Goal: Transaction & Acquisition: Purchase product/service

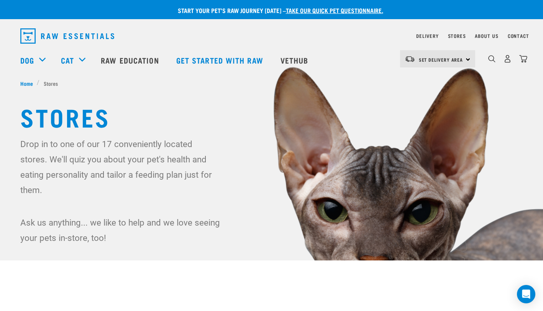
click at [454, 58] on span "Set Delivery Area" at bounding box center [441, 59] width 44 height 3
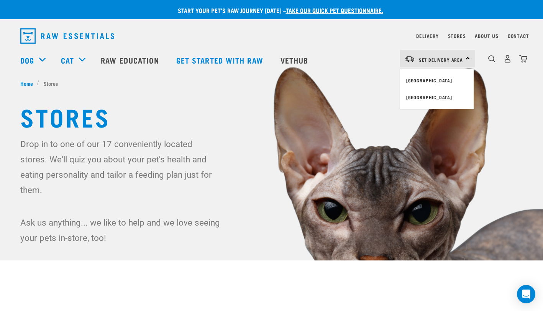
click at [426, 77] on link "[GEOGRAPHIC_DATA]" at bounding box center [437, 80] width 74 height 17
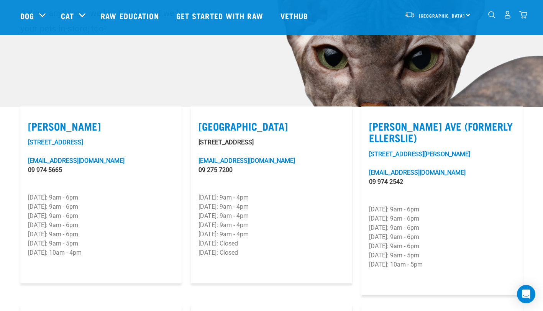
scroll to position [230, 0]
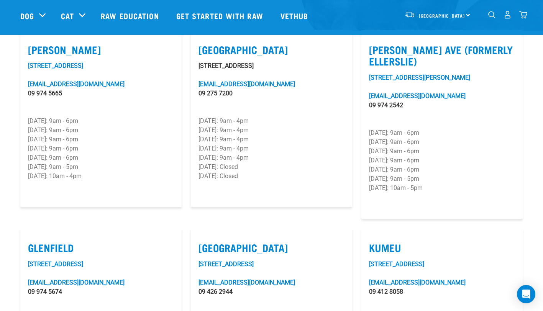
click at [401, 279] on link "[EMAIL_ADDRESS][DOMAIN_NAME]" at bounding box center [417, 282] width 97 height 7
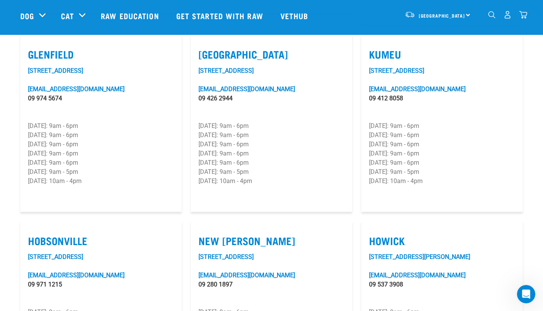
scroll to position [537, 0]
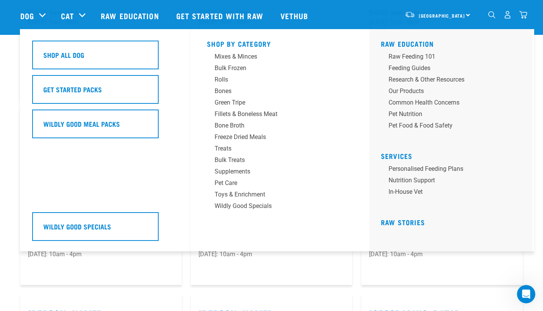
click at [111, 50] on div "Shop All Dog" at bounding box center [95, 55] width 127 height 29
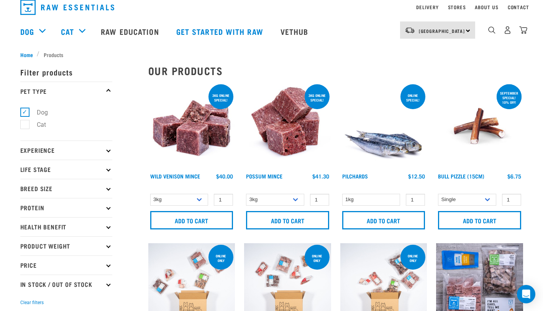
scroll to position [38, 0]
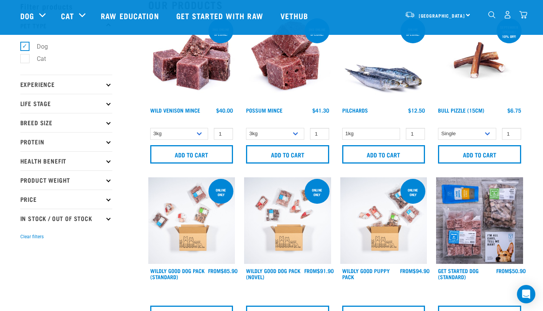
click at [56, 117] on p "Breed Size" at bounding box center [66, 122] width 92 height 19
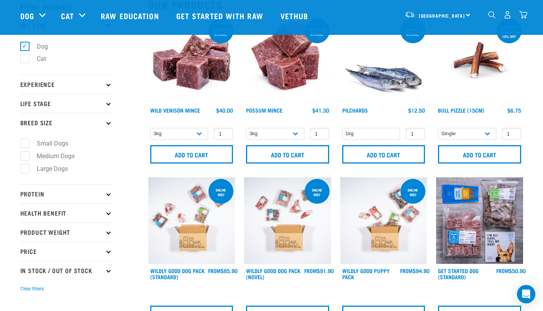
click at [59, 119] on p "Breed Size" at bounding box center [66, 122] width 92 height 19
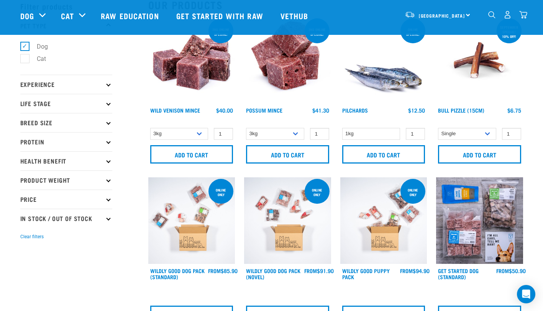
click at [44, 140] on p "Protein" at bounding box center [66, 141] width 92 height 19
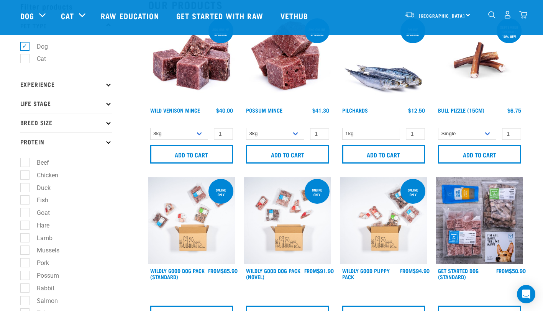
click at [43, 139] on p "Protein" at bounding box center [66, 141] width 92 height 19
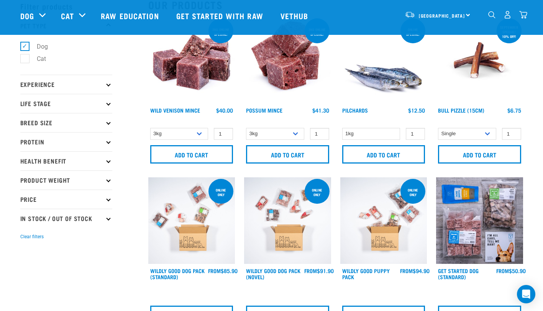
click at [63, 186] on p "Product Weight" at bounding box center [66, 180] width 92 height 19
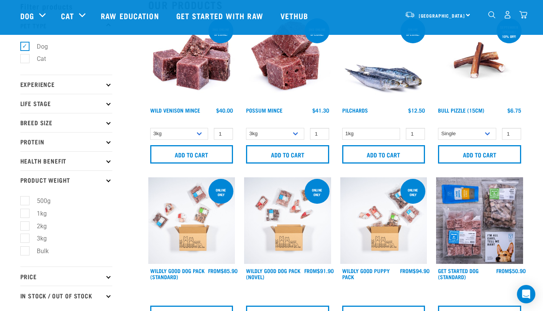
click at [35, 237] on label "3kg" at bounding box center [37, 239] width 25 height 10
click at [25, 237] on input "3kg" at bounding box center [22, 237] width 5 height 5
checkbox input "true"
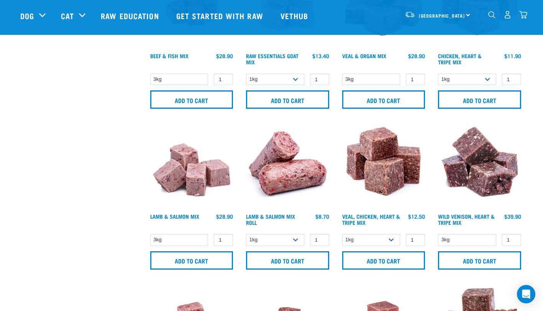
scroll to position [422, 0]
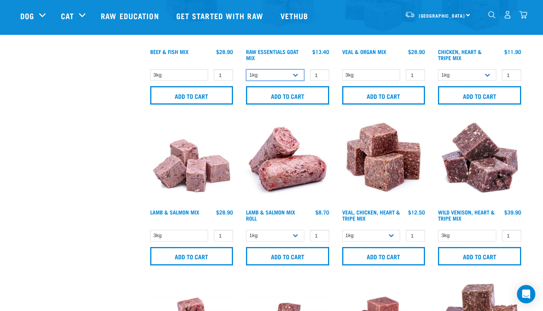
click at [298, 77] on select "1kg 3kg" at bounding box center [275, 75] width 58 height 12
click at [298, 76] on select "1kg 3kg" at bounding box center [275, 75] width 58 height 12
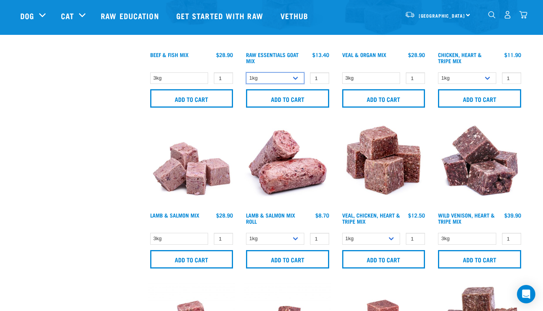
scroll to position [460, 0]
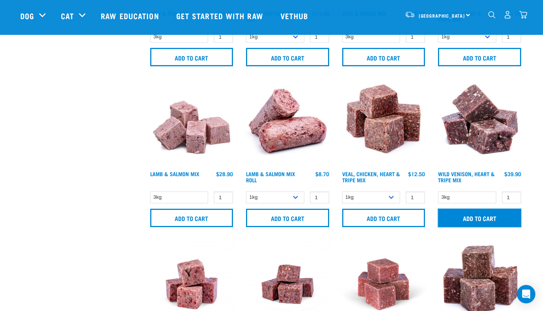
click at [480, 215] on input "Add to cart" at bounding box center [479, 218] width 83 height 18
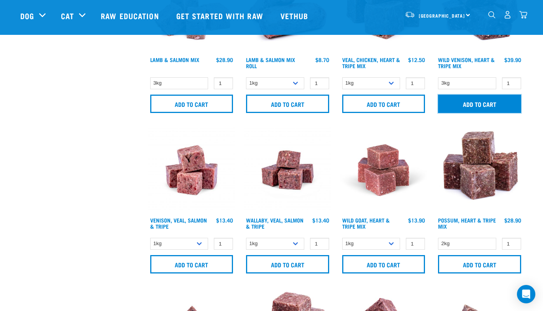
scroll to position [614, 0]
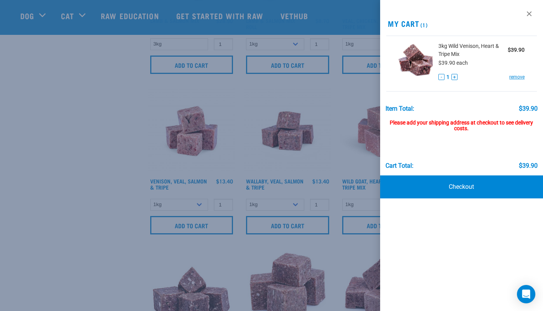
click at [529, 13] on link at bounding box center [529, 14] width 12 height 12
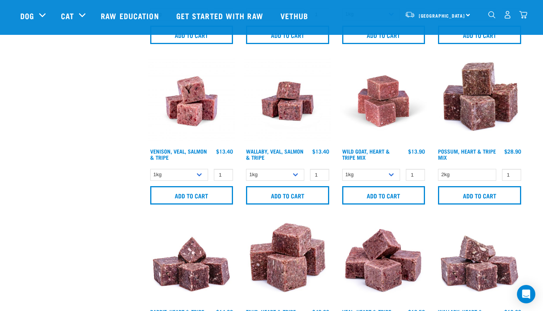
scroll to position [652, 0]
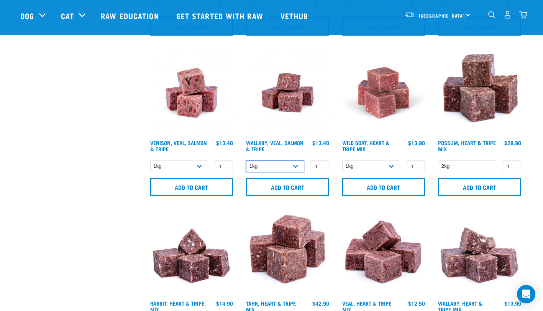
click at [291, 166] on select "1kg 3kg" at bounding box center [275, 167] width 58 height 12
select select "45457"
click at [246, 161] on select "1kg 3kg" at bounding box center [275, 167] width 58 height 12
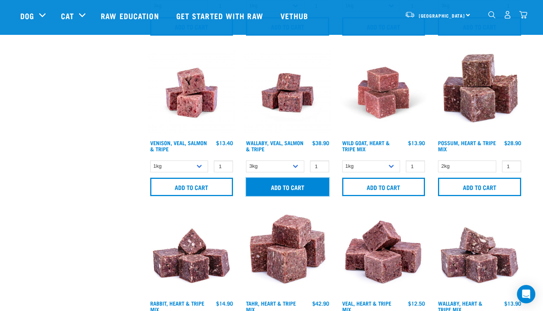
click at [275, 187] on input "Add to cart" at bounding box center [287, 187] width 83 height 18
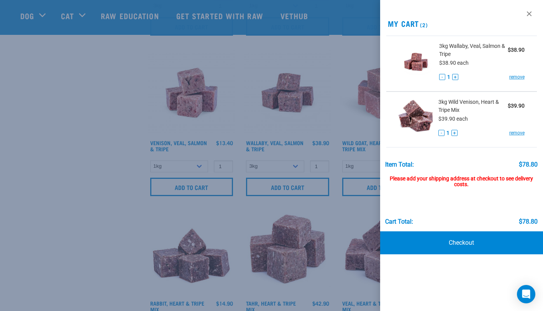
click at [528, 16] on link at bounding box center [529, 14] width 12 height 12
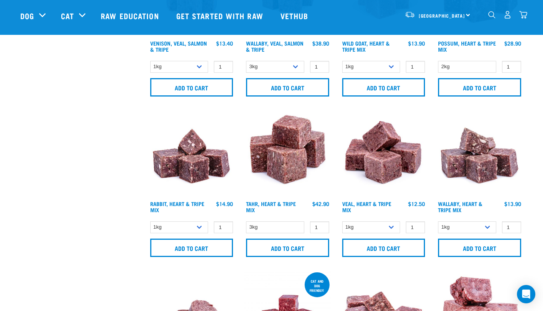
scroll to position [805, 0]
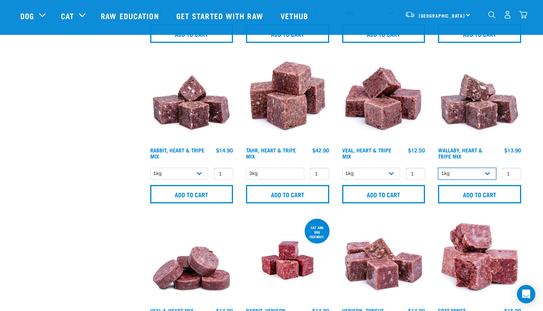
click at [474, 170] on select "1kg 3kg" at bounding box center [467, 174] width 58 height 12
select select "776"
click at [438, 168] on select "1kg 3kg" at bounding box center [467, 174] width 58 height 12
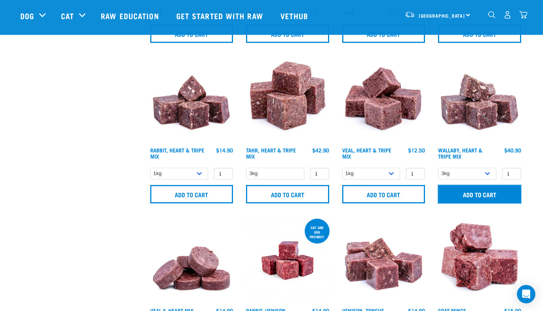
click at [484, 193] on input "Add to cart" at bounding box center [479, 194] width 83 height 18
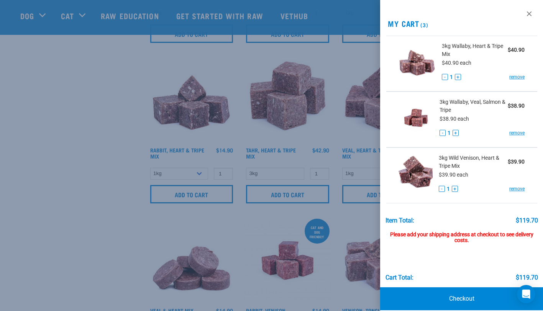
click at [364, 175] on div at bounding box center [271, 155] width 543 height 311
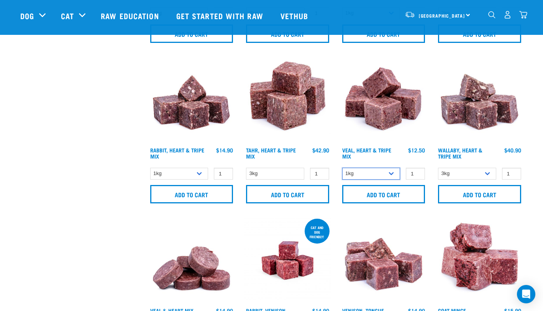
click at [371, 170] on select "1kg 3kg" at bounding box center [371, 174] width 58 height 12
select select "755"
click at [342, 168] on select "1kg 3kg" at bounding box center [371, 174] width 58 height 12
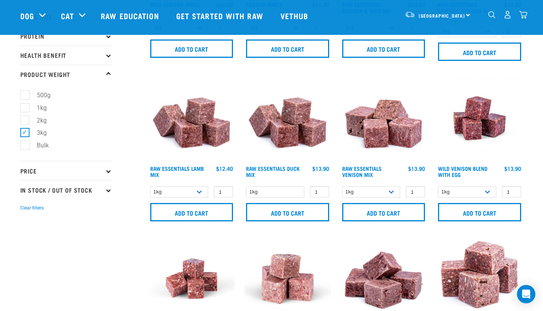
scroll to position [153, 0]
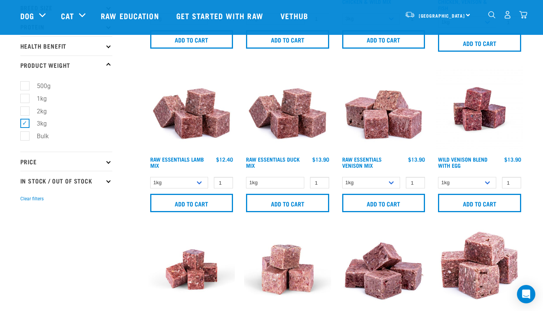
click at [525, 17] on img "dropdown navigation" at bounding box center [524, 15] width 8 height 8
